Goal: Task Accomplishment & Management: Manage account settings

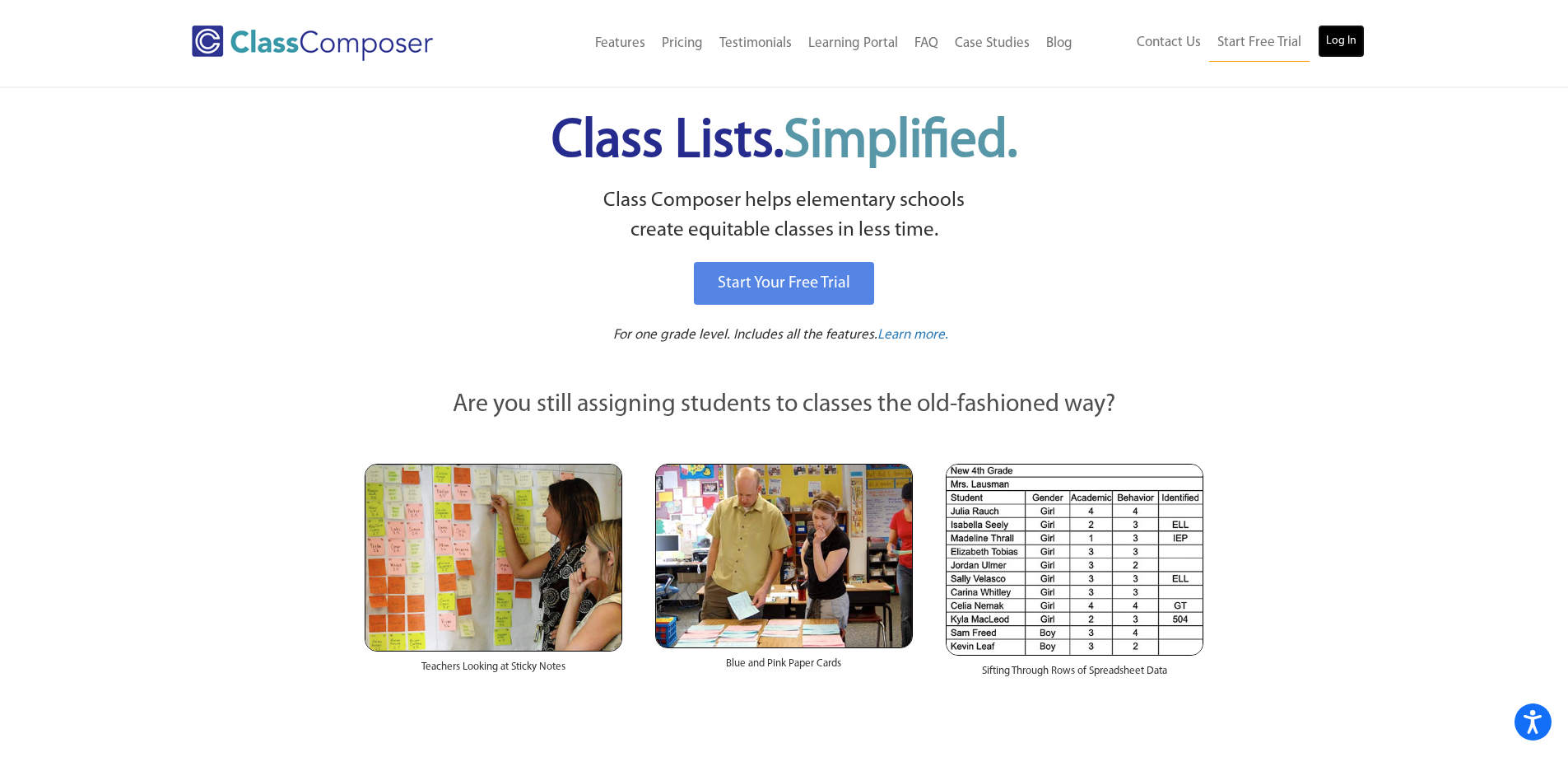
click at [1325, 27] on link "Log In" at bounding box center [1341, 42] width 47 height 33
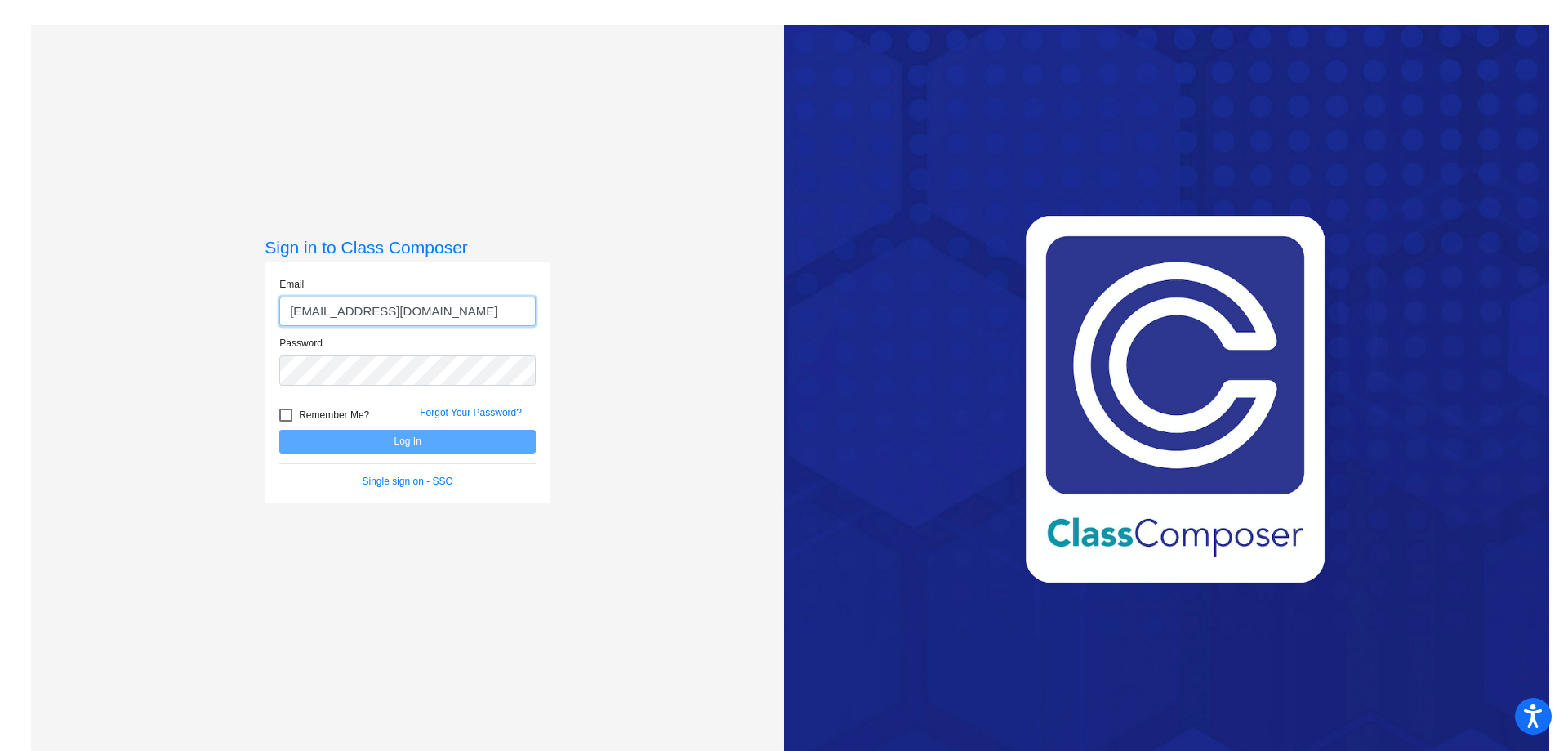
type input "aalderman@stpeterschools.org"
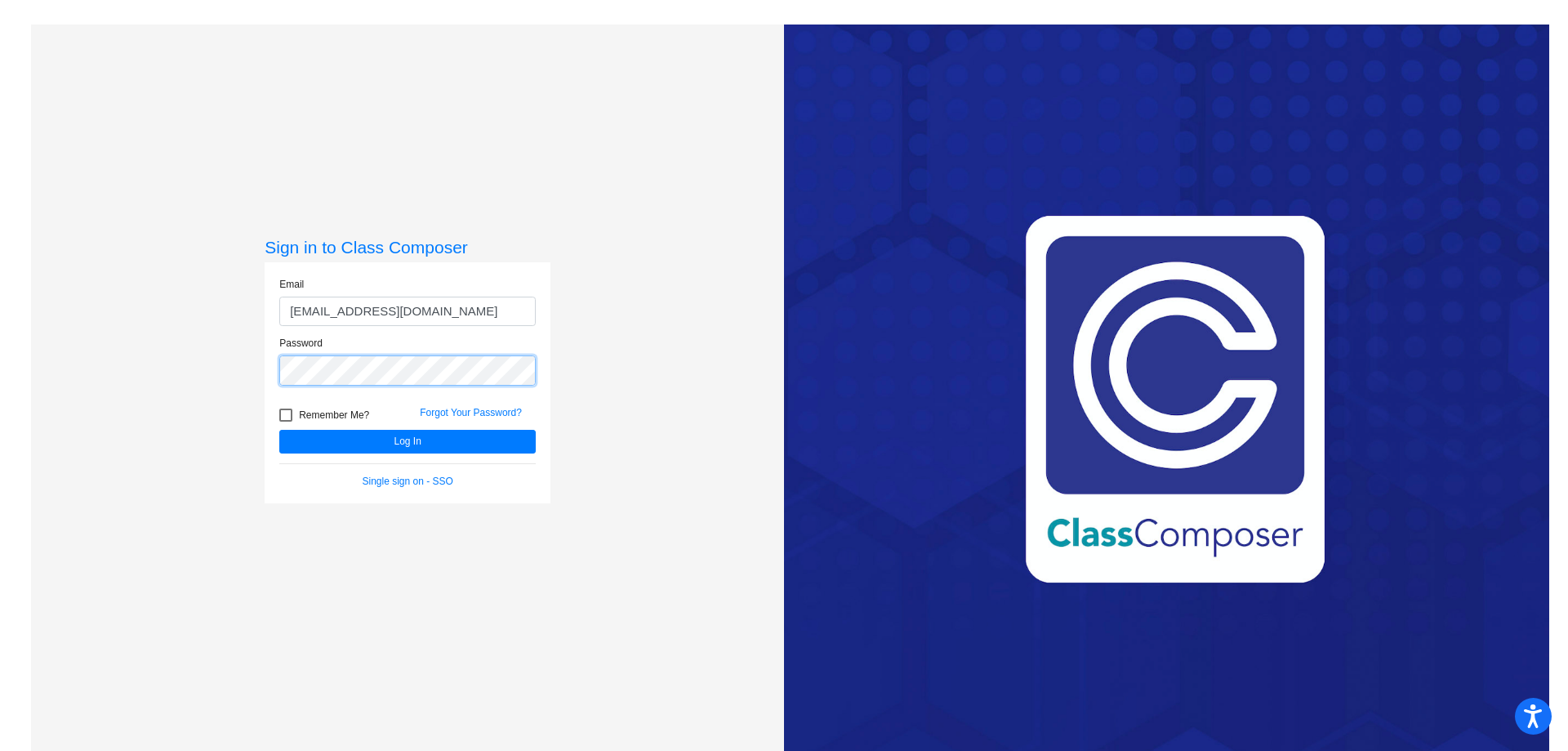
click at [280, 430] on button "Log In" at bounding box center [408, 442] width 257 height 24
click at [327, 433] on button "Log In" at bounding box center [408, 442] width 257 height 24
